Goal: Navigation & Orientation: Find specific page/section

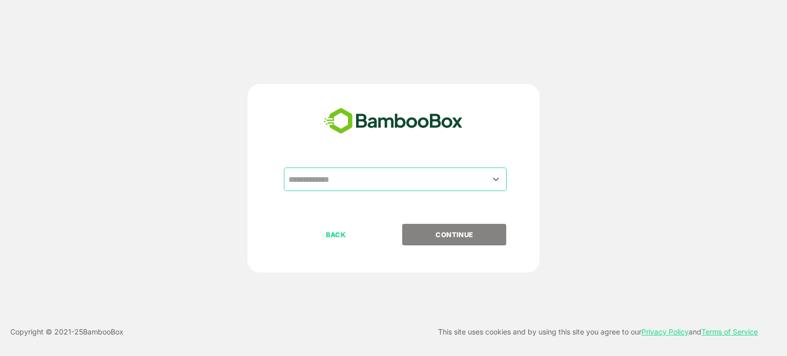
click at [342, 176] on input "text" at bounding box center [395, 179] width 219 height 19
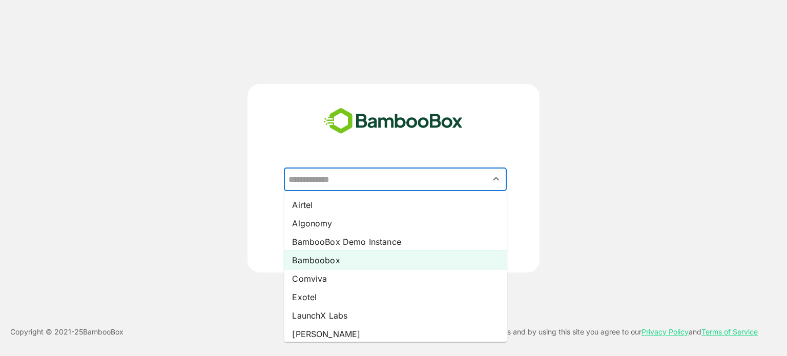
click at [330, 258] on li "Bamboobox" at bounding box center [395, 260] width 223 height 18
type input "*********"
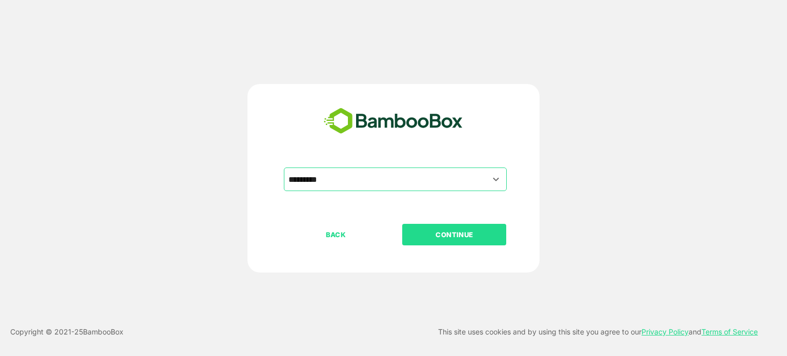
click at [447, 232] on p "CONTINUE" at bounding box center [454, 234] width 102 height 11
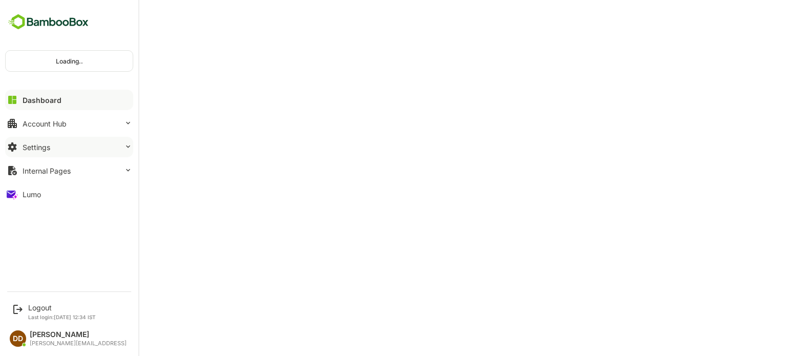
click at [30, 140] on button "Settings" at bounding box center [69, 147] width 128 height 20
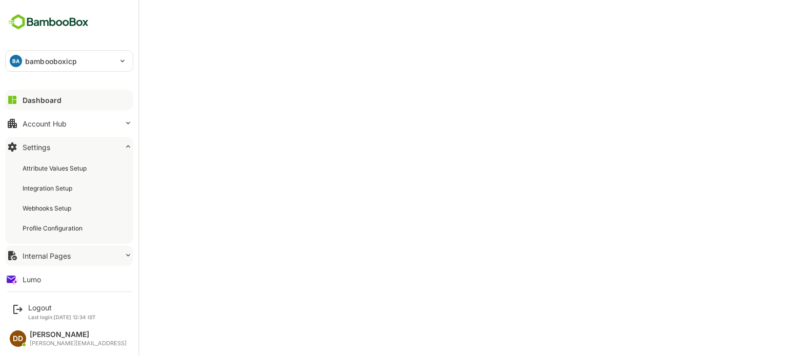
click at [37, 256] on div "Internal Pages" at bounding box center [47, 255] width 48 height 9
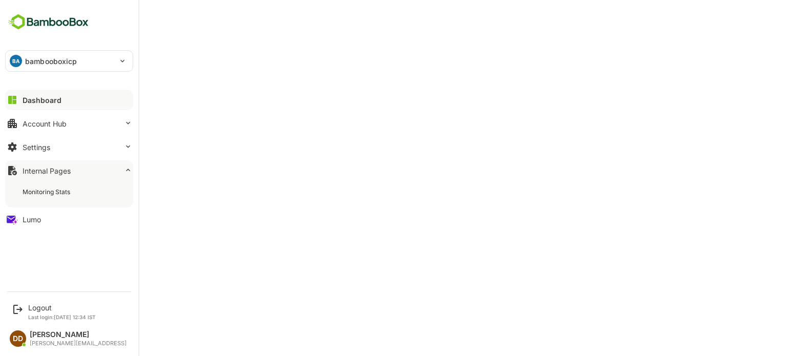
click at [35, 172] on div "Internal Pages" at bounding box center [47, 170] width 48 height 9
click at [37, 189] on div "Monitoring Stats" at bounding box center [48, 191] width 50 height 9
click at [27, 221] on div "Lumo" at bounding box center [32, 219] width 18 height 9
click at [31, 309] on div "Logout" at bounding box center [62, 307] width 68 height 9
